Goal: Task Accomplishment & Management: Complete application form

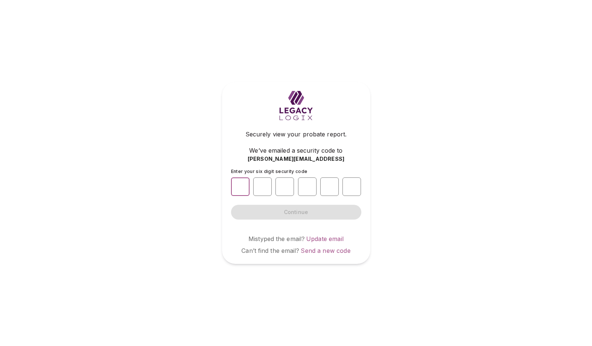
click at [238, 186] on input "number" at bounding box center [240, 187] width 19 height 19
type input "*"
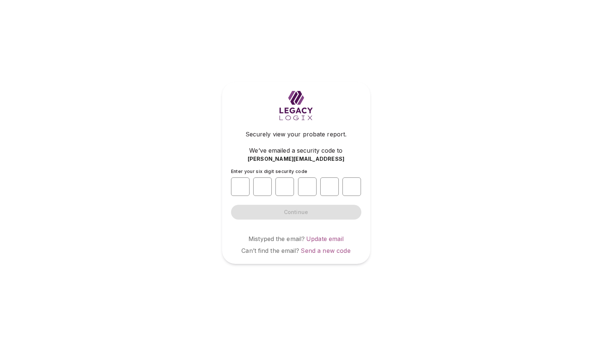
type input "*"
